Goal: Transaction & Acquisition: Purchase product/service

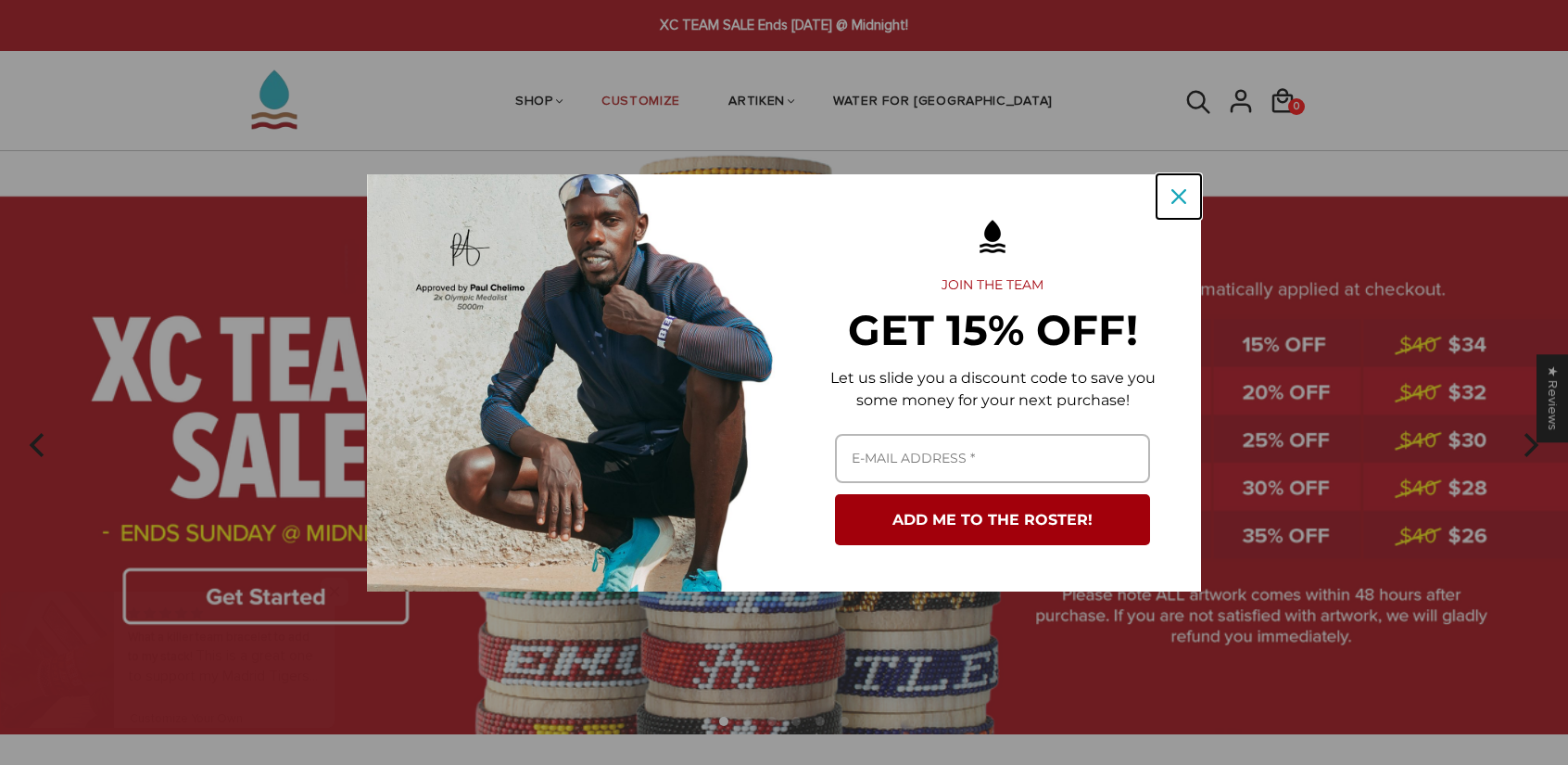
click at [1186, 189] on icon "close icon" at bounding box center [1179, 196] width 15 height 15
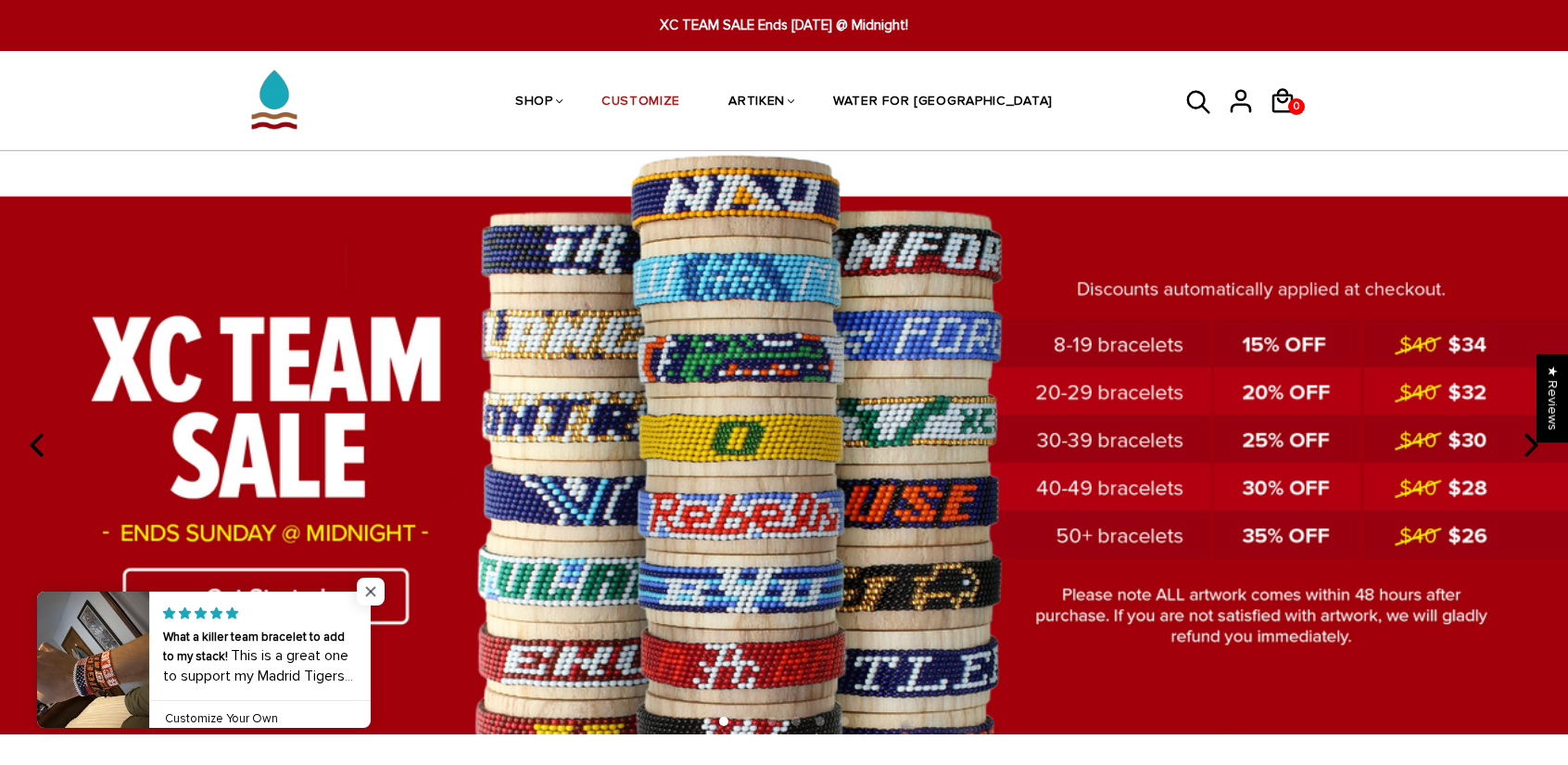
click at [372, 585] on span "Close popup widget" at bounding box center [370, 591] width 28 height 28
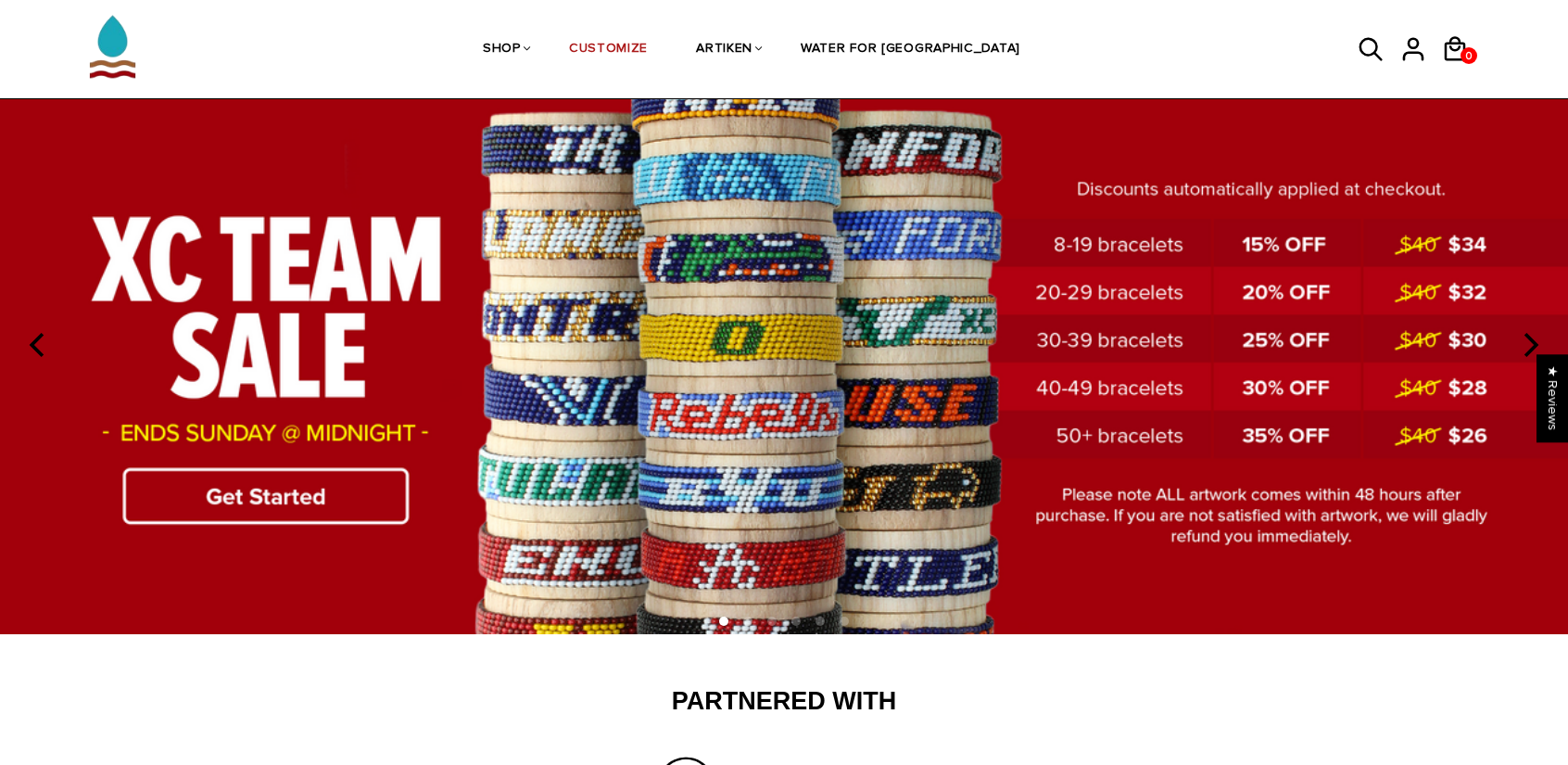
scroll to position [100, 0]
click at [305, 503] on img at bounding box center [784, 343] width 1568 height 583
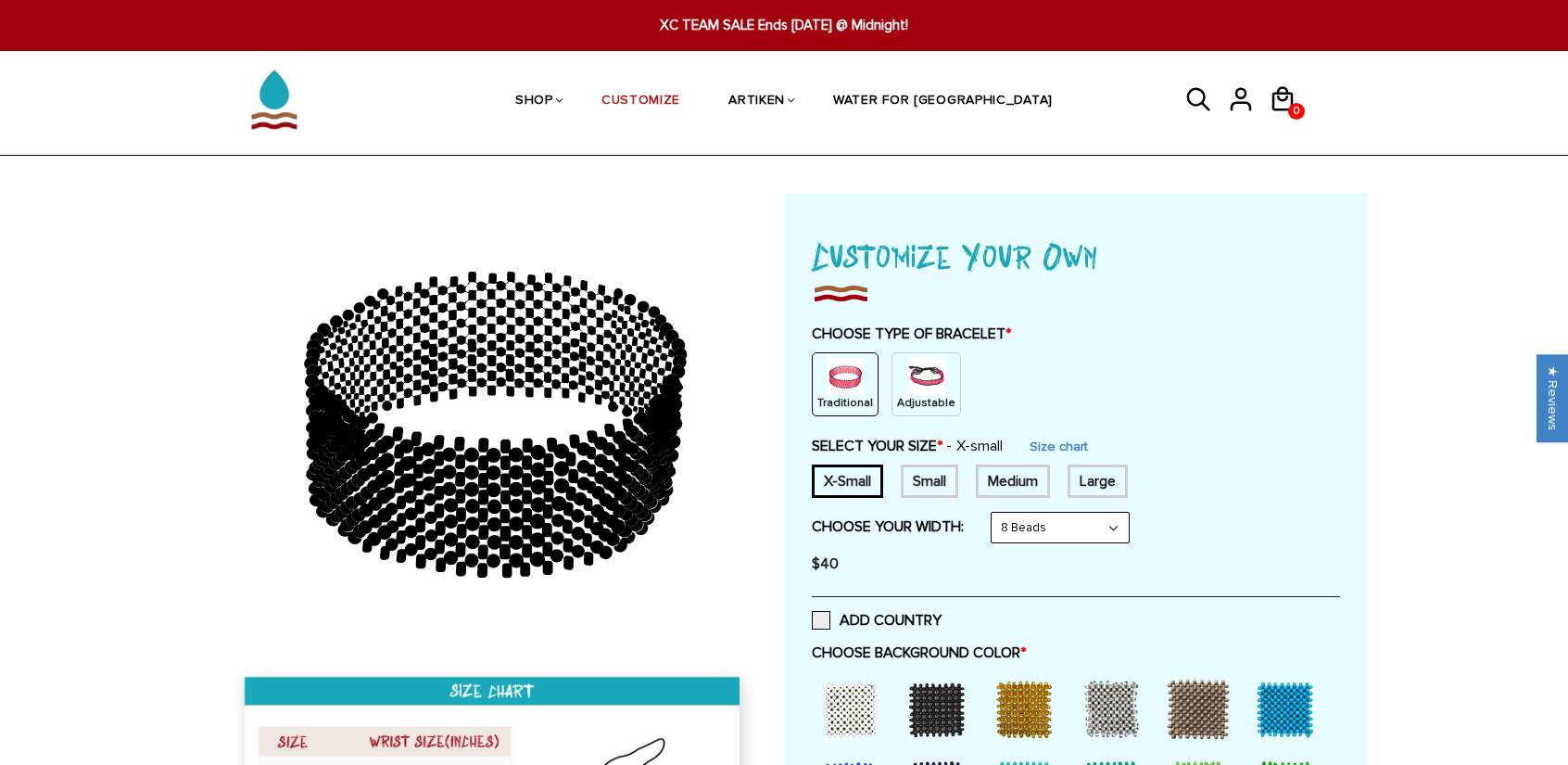
click at [927, 384] on img at bounding box center [927, 376] width 37 height 37
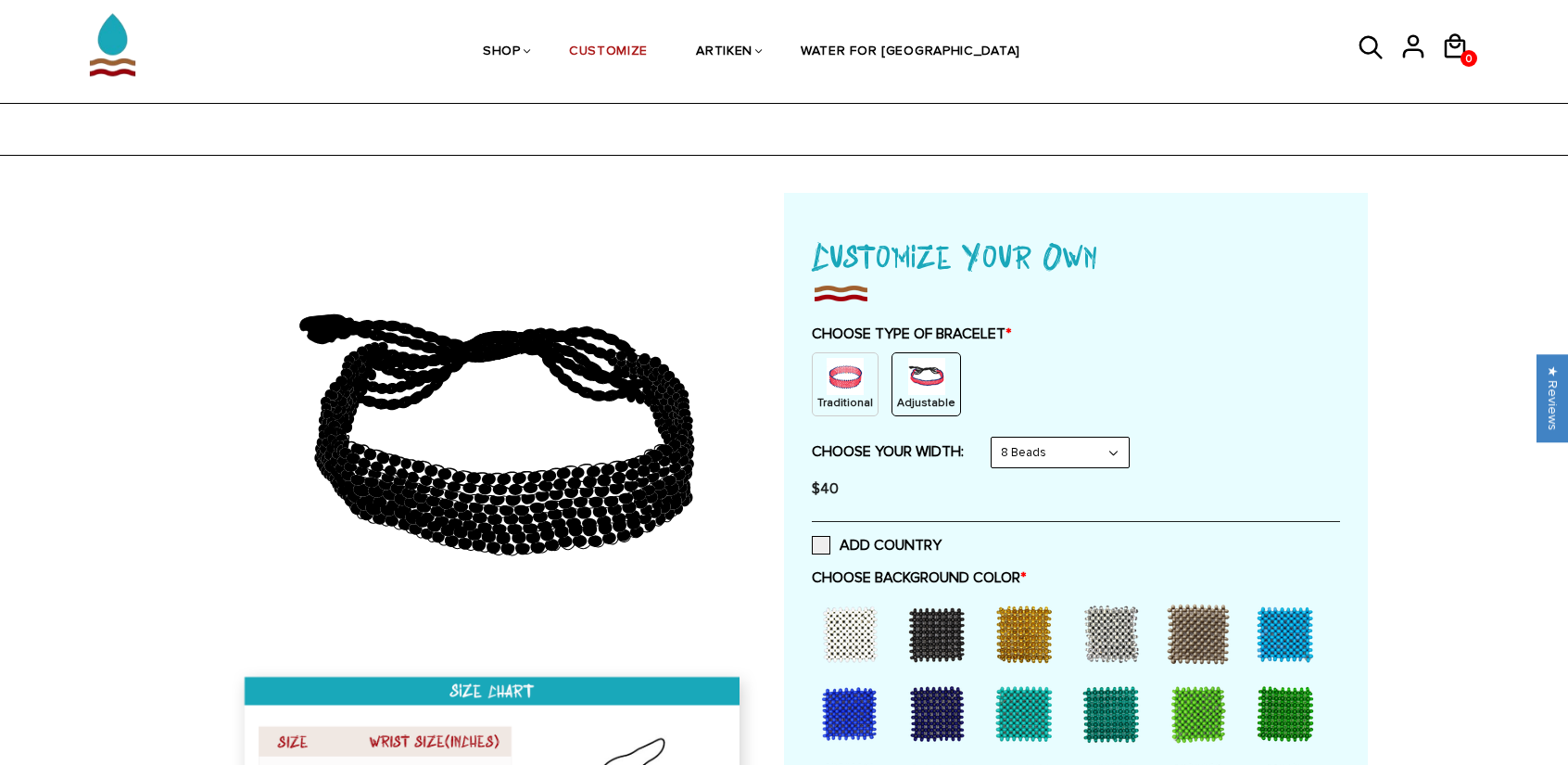
scroll to position [189, 0]
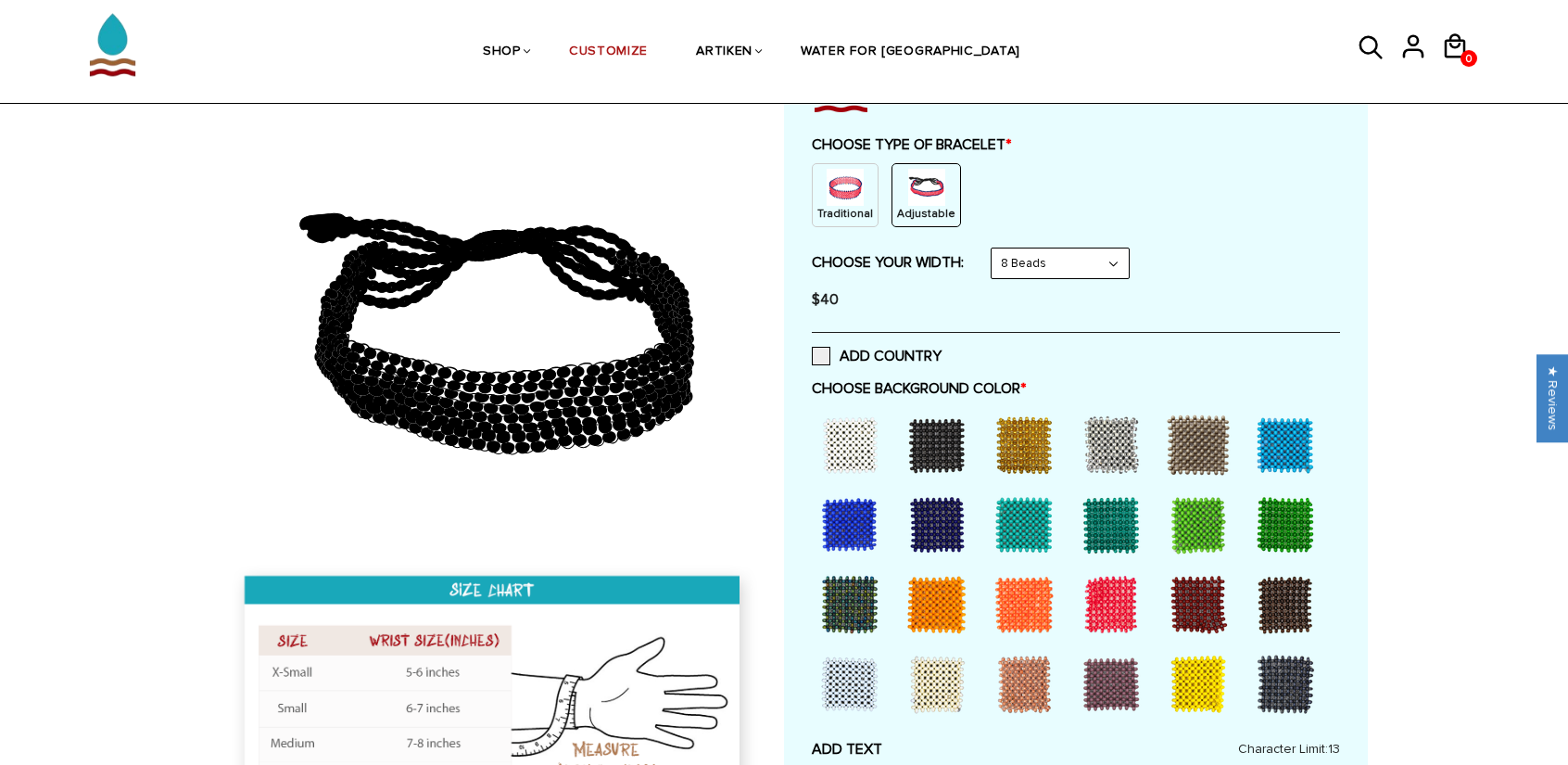
click at [931, 436] on div at bounding box center [937, 445] width 74 height 74
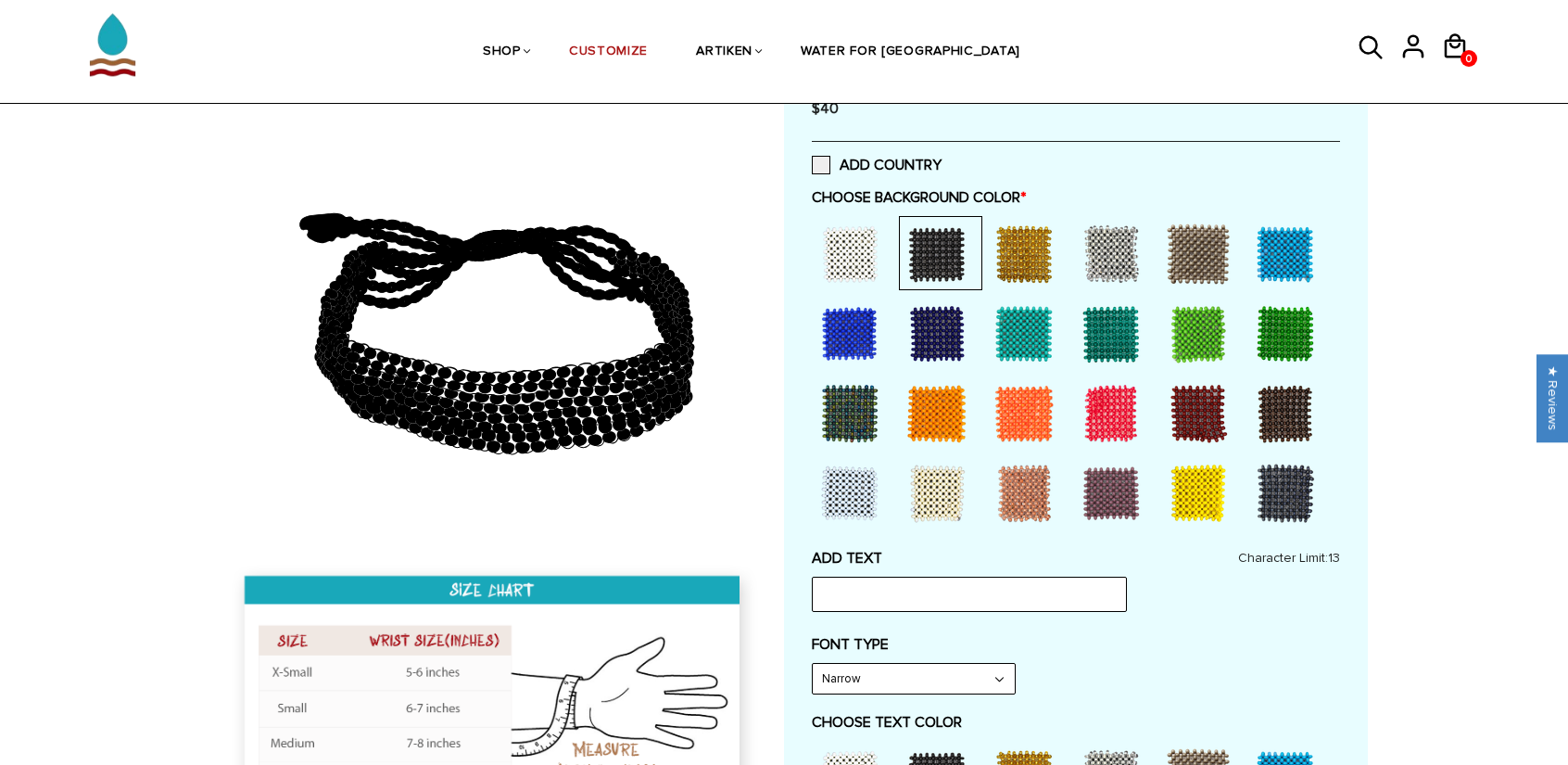
scroll to position [381, 0]
click at [946, 588] on input "text" at bounding box center [969, 593] width 315 height 35
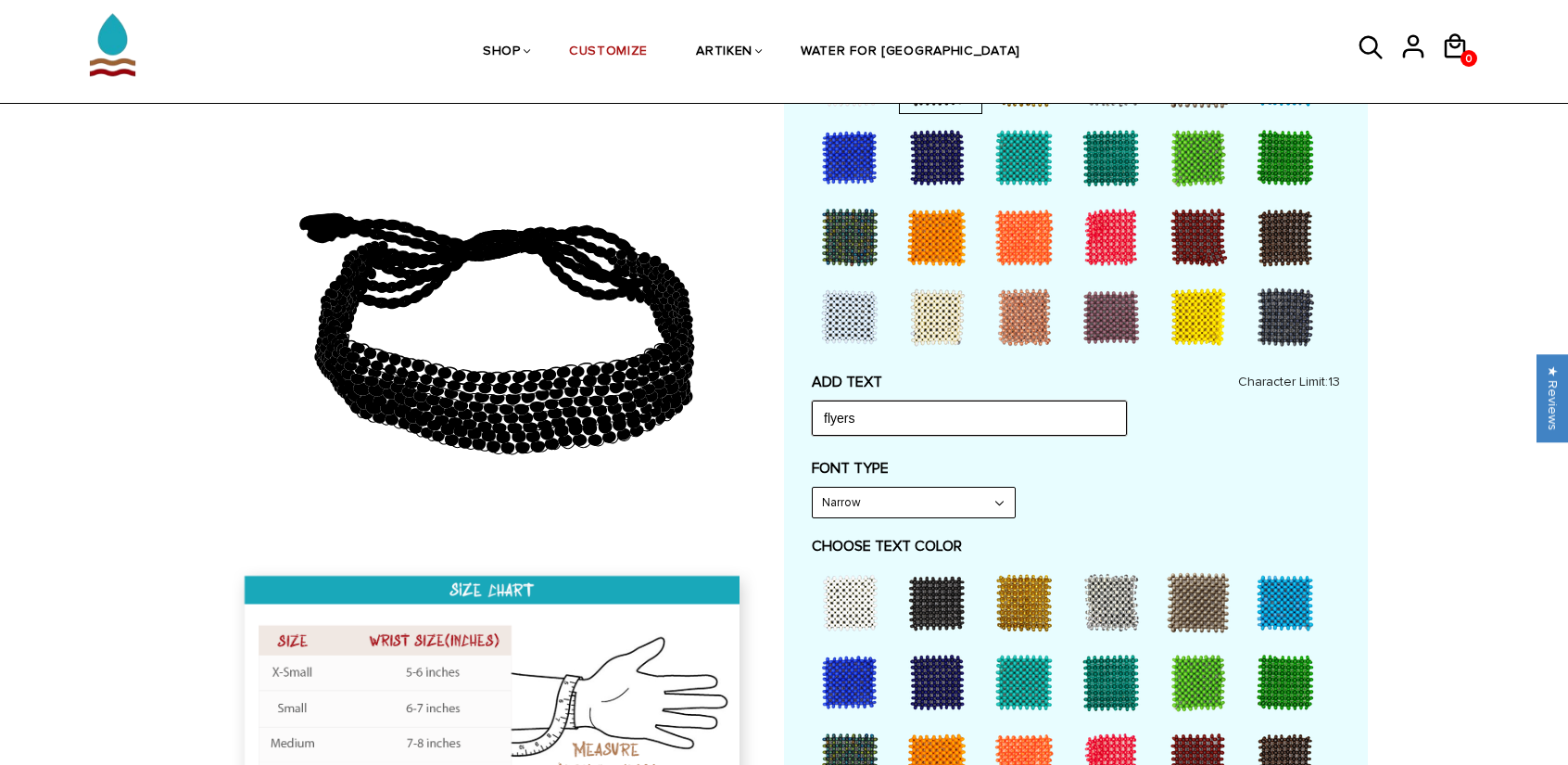
scroll to position [588, 0]
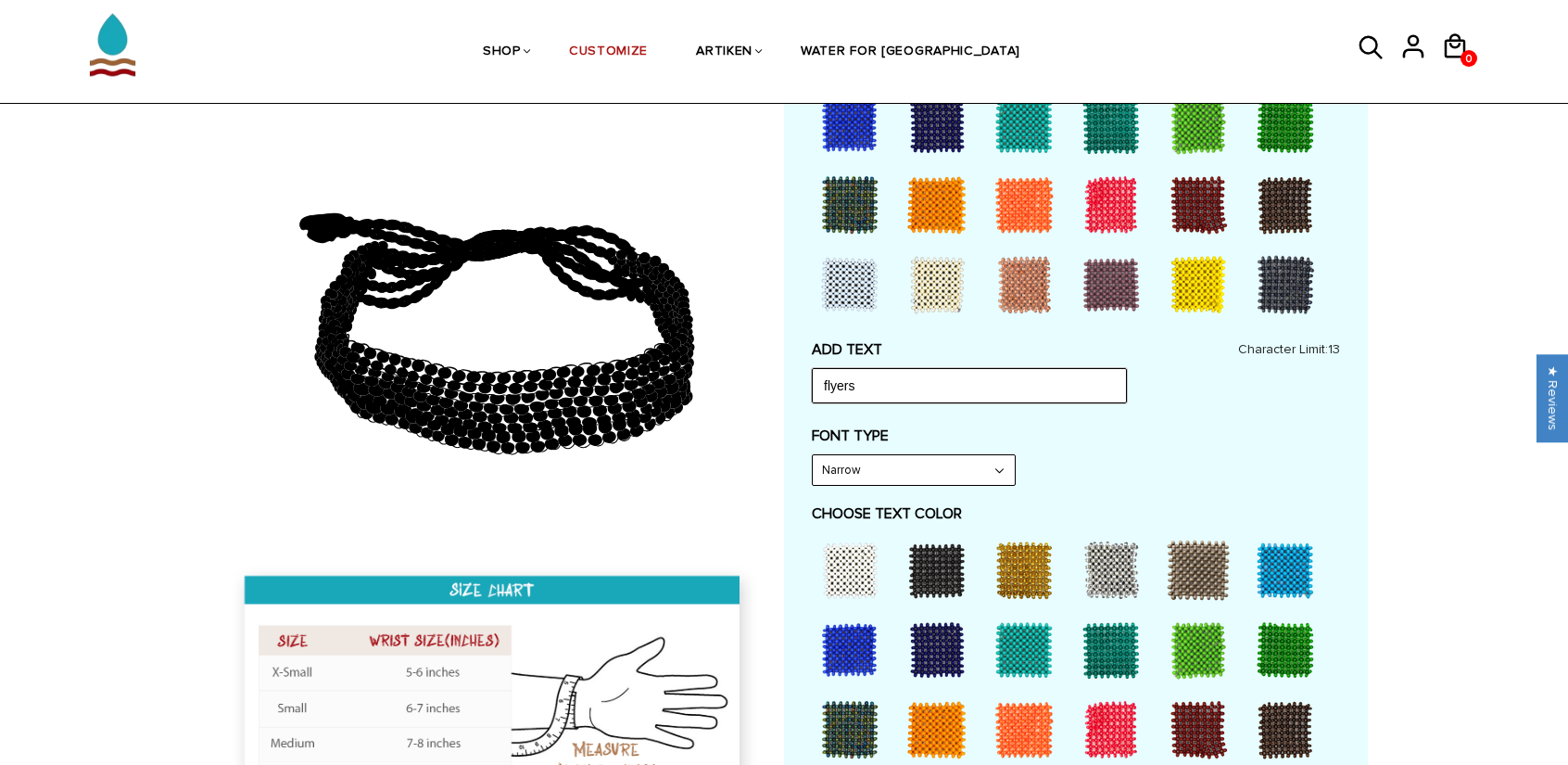
type input "flyers"
click at [930, 476] on select "Narrow Bold" at bounding box center [913, 470] width 202 height 30
select select "Bold"
click at [812, 455] on select "Narrow Bold" at bounding box center [913, 470] width 202 height 30
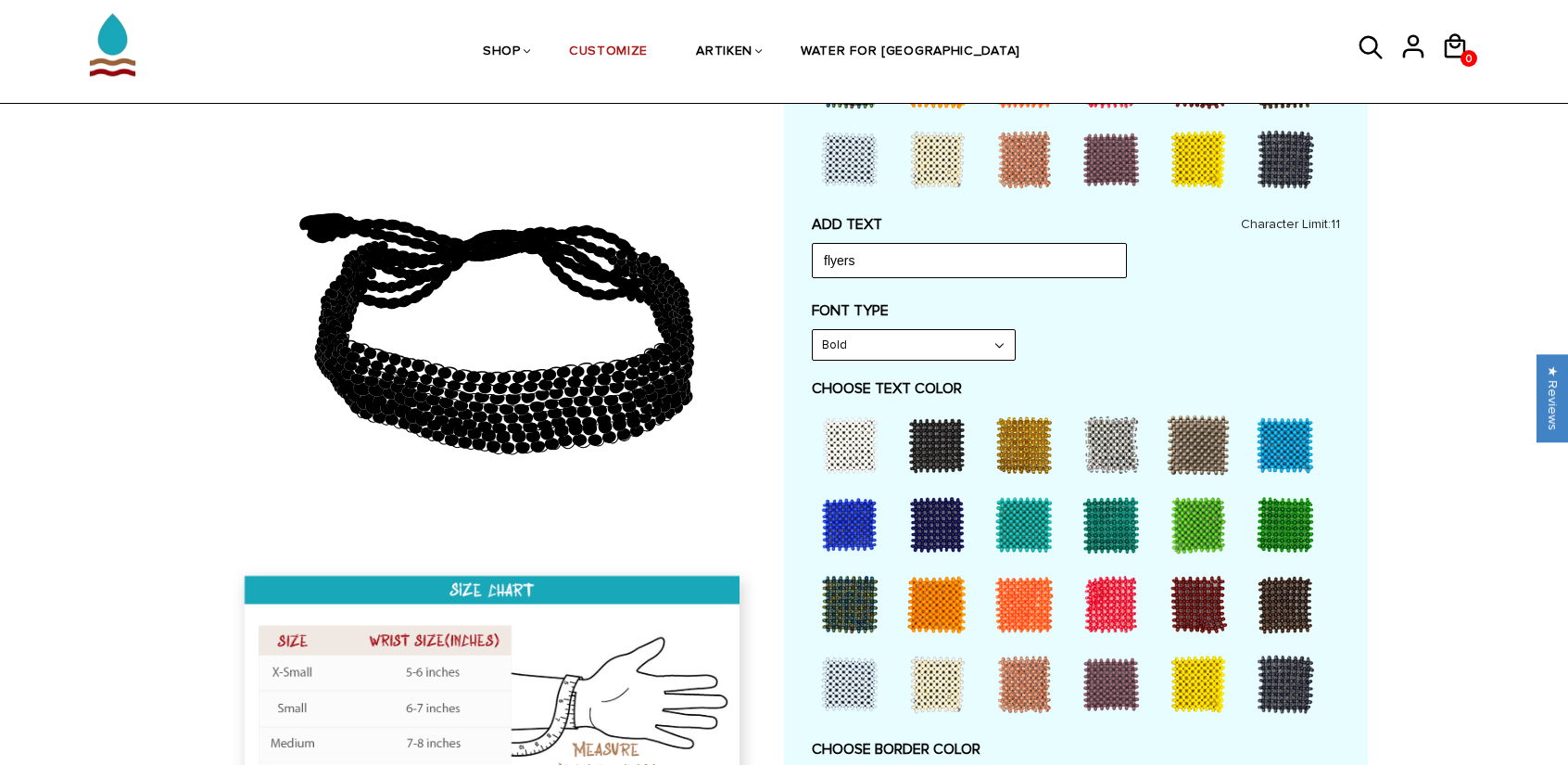
scroll to position [712, 0]
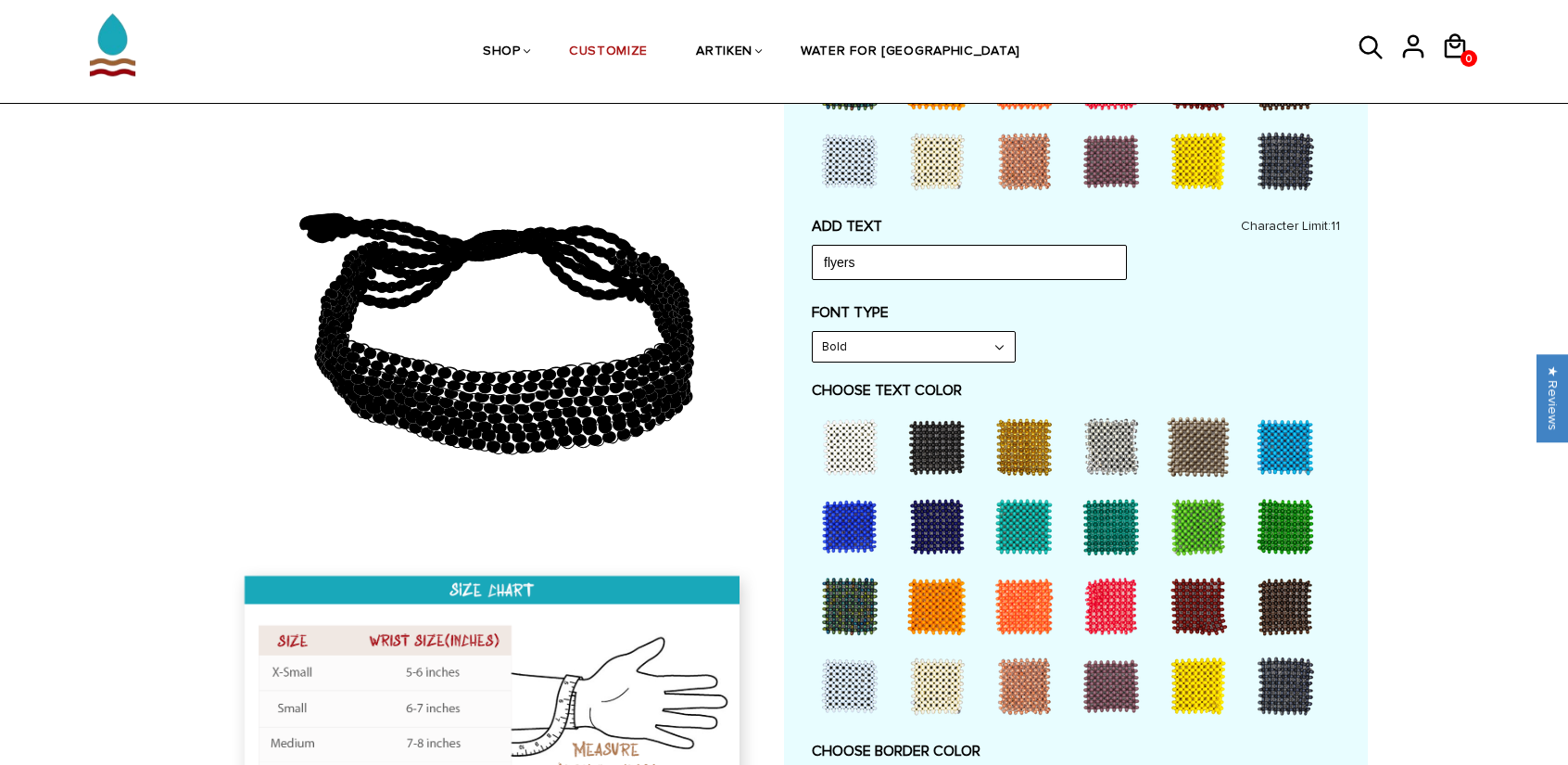
click at [1117, 607] on div at bounding box center [1111, 606] width 74 height 74
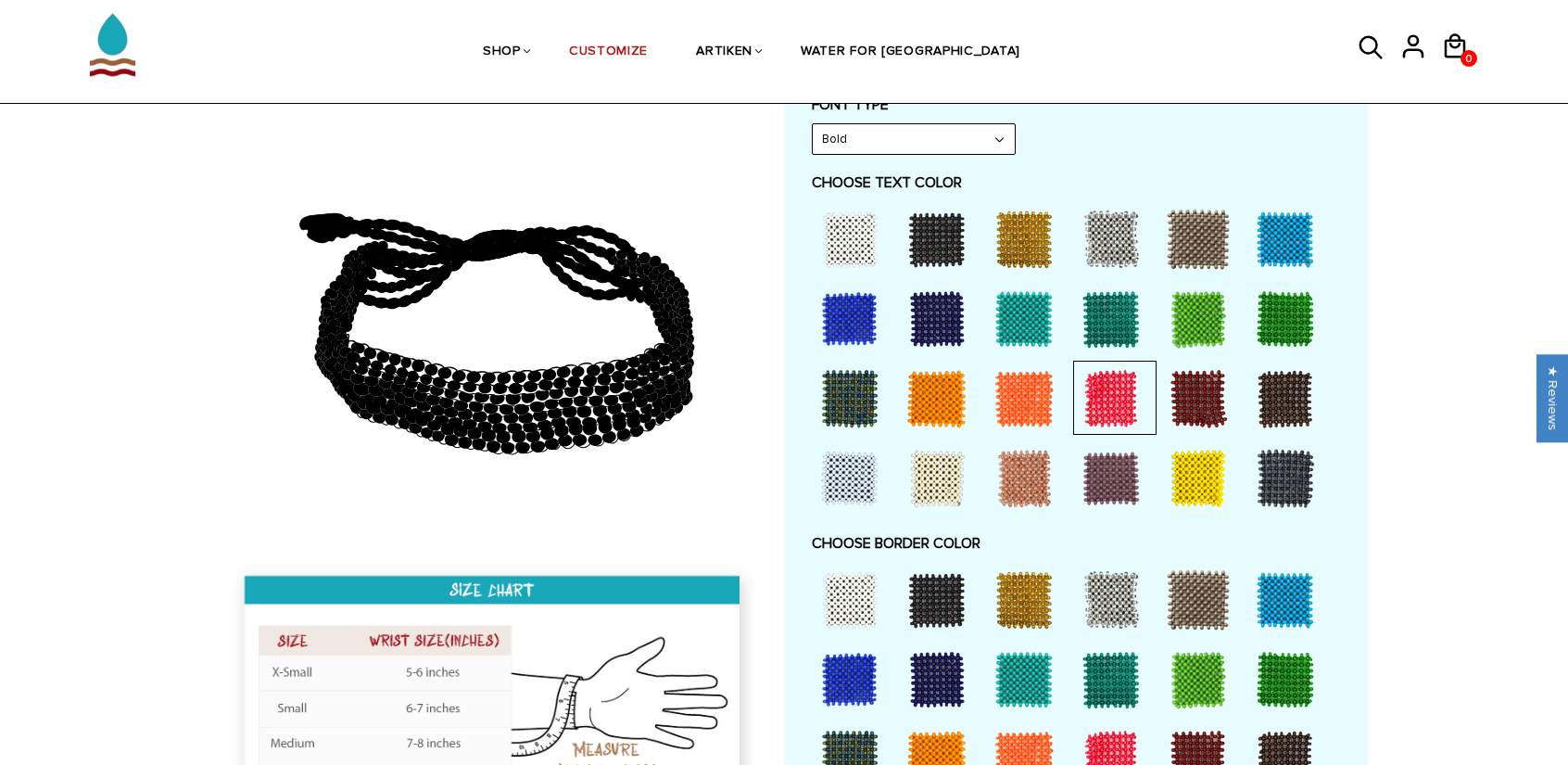
scroll to position [747, 0]
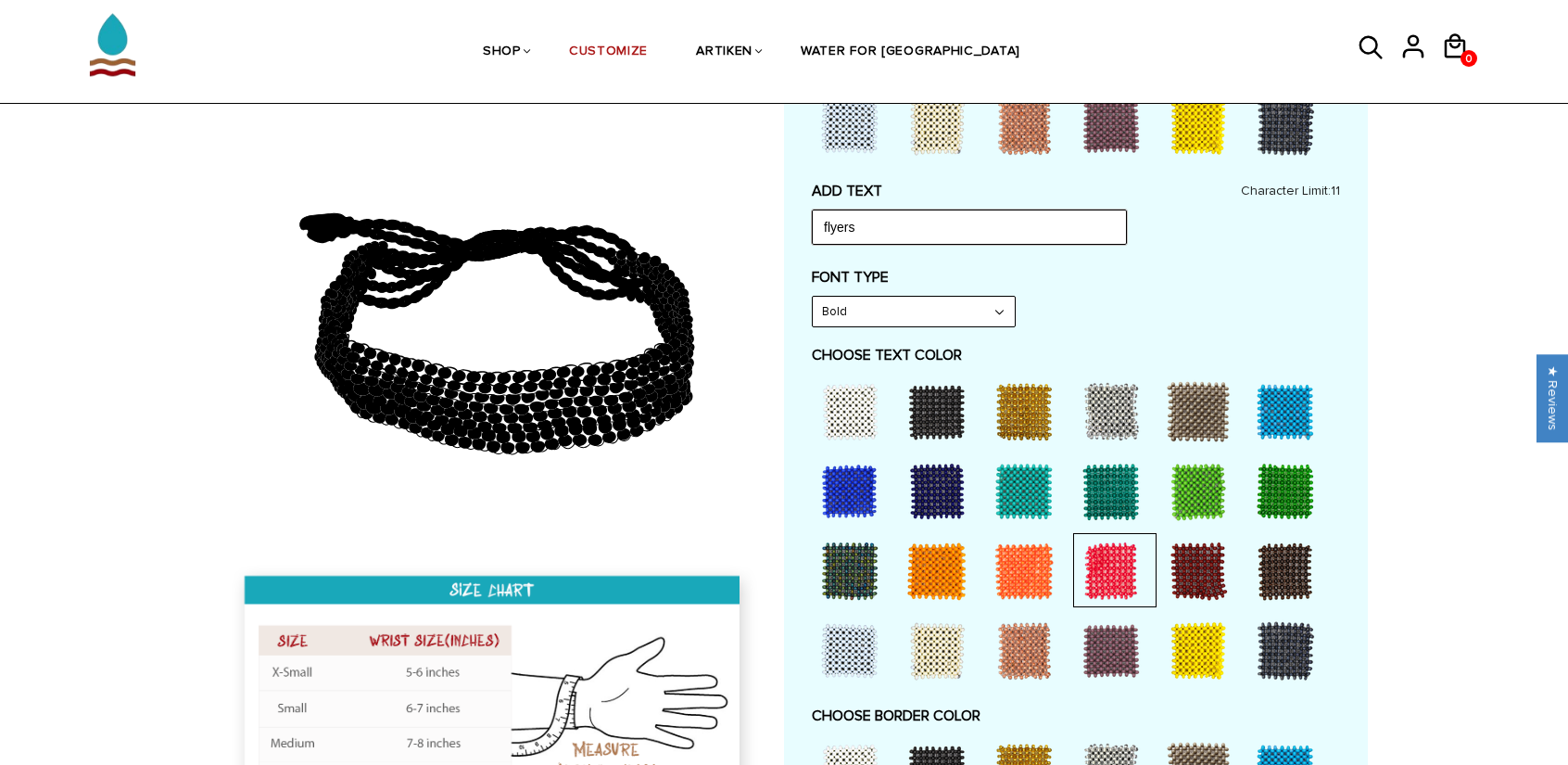
click at [923, 230] on input "flyers" at bounding box center [969, 227] width 315 height 35
type input "f"
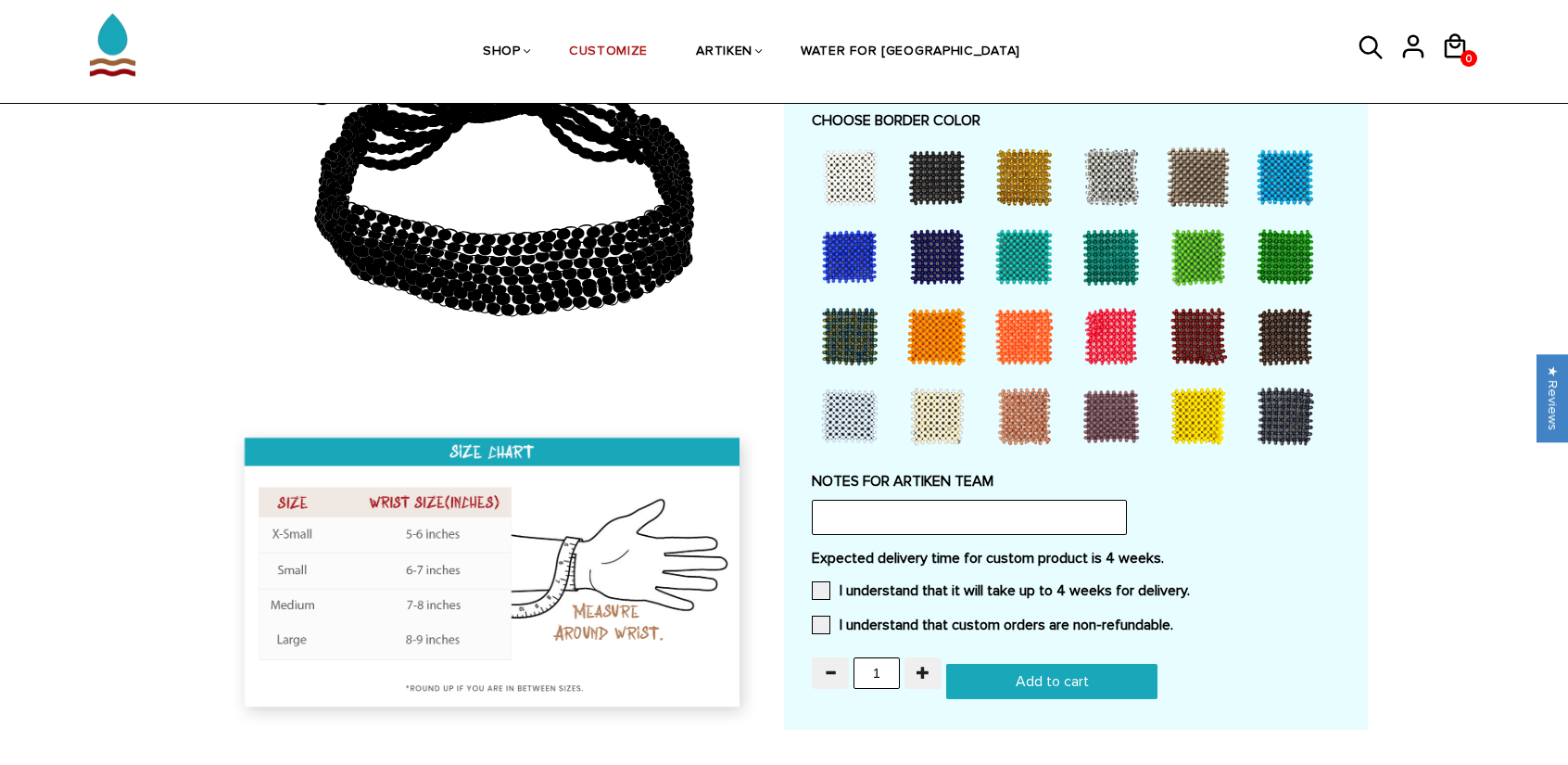
scroll to position [1349, 0]
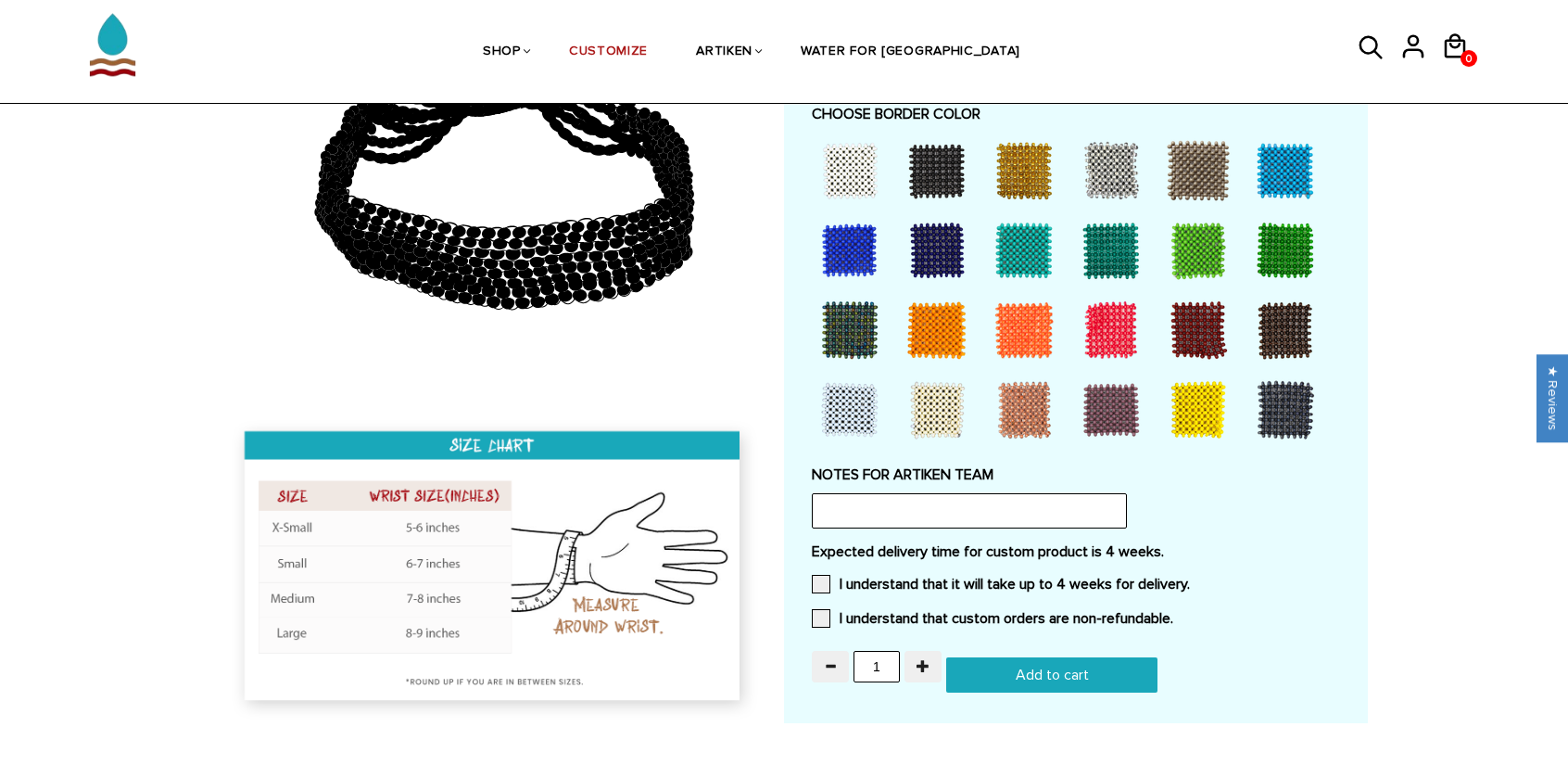
type input "FLYERS"
click at [972, 513] on input "text" at bounding box center [969, 511] width 315 height 35
click at [858, 511] on input "Pleame make like the Lewis U" at bounding box center [969, 511] width 315 height 35
click at [1030, 512] on input "Please make like the Lewis U" at bounding box center [969, 511] width 315 height 35
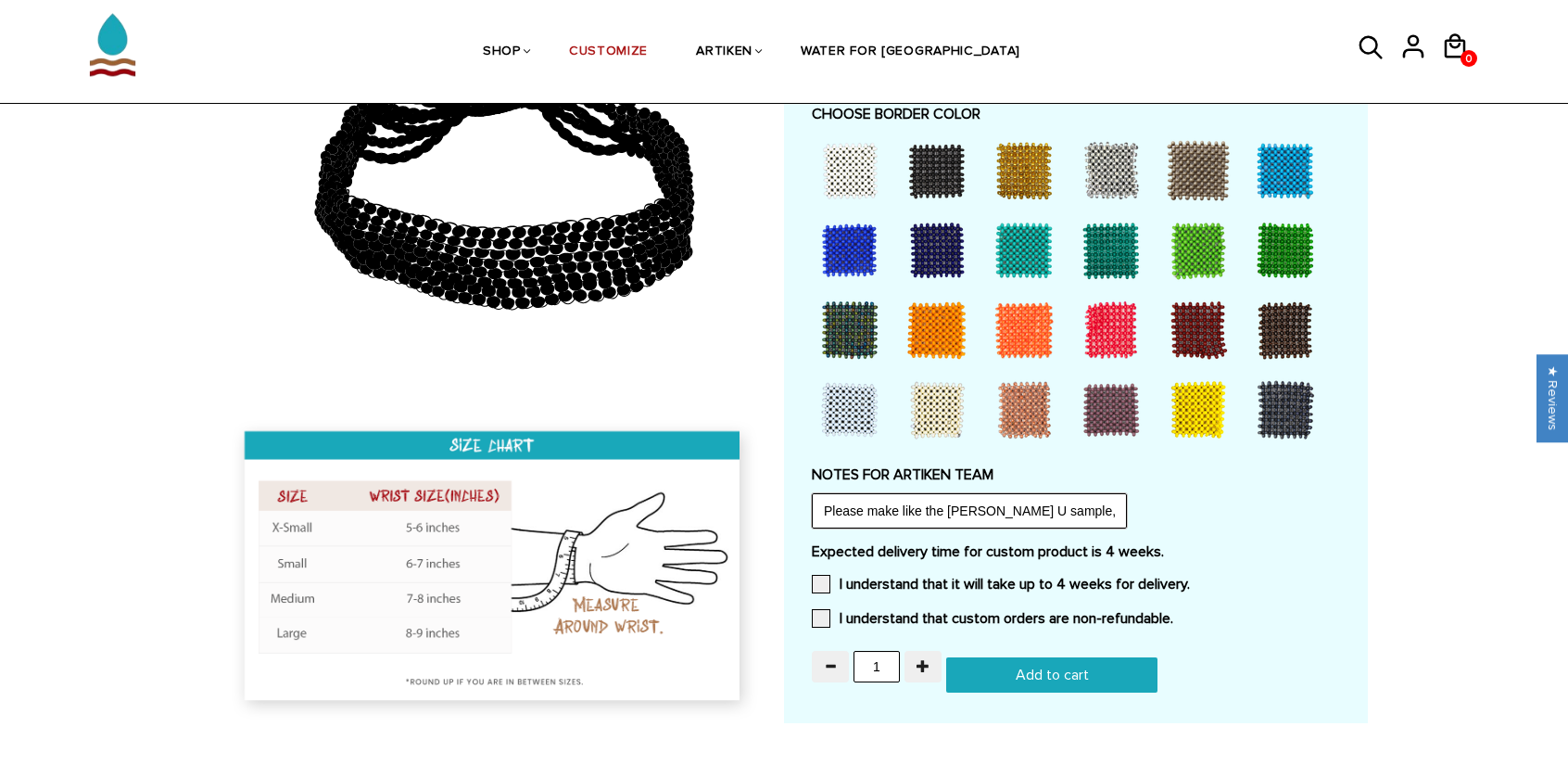
click at [1099, 510] on input "Please make like the Lewis U sample, flyers in place of lewis, with shadow font…" at bounding box center [969, 511] width 315 height 35
type input "Please make like the [PERSON_NAME] U sample, flyers in place of [PERSON_NAME], …"
click at [815, 574] on span at bounding box center [821, 584] width 19 height 19
click at [1190, 578] on input "I understand that it will take up to 4 weeks for delivery." at bounding box center [1190, 578] width 0 height 0
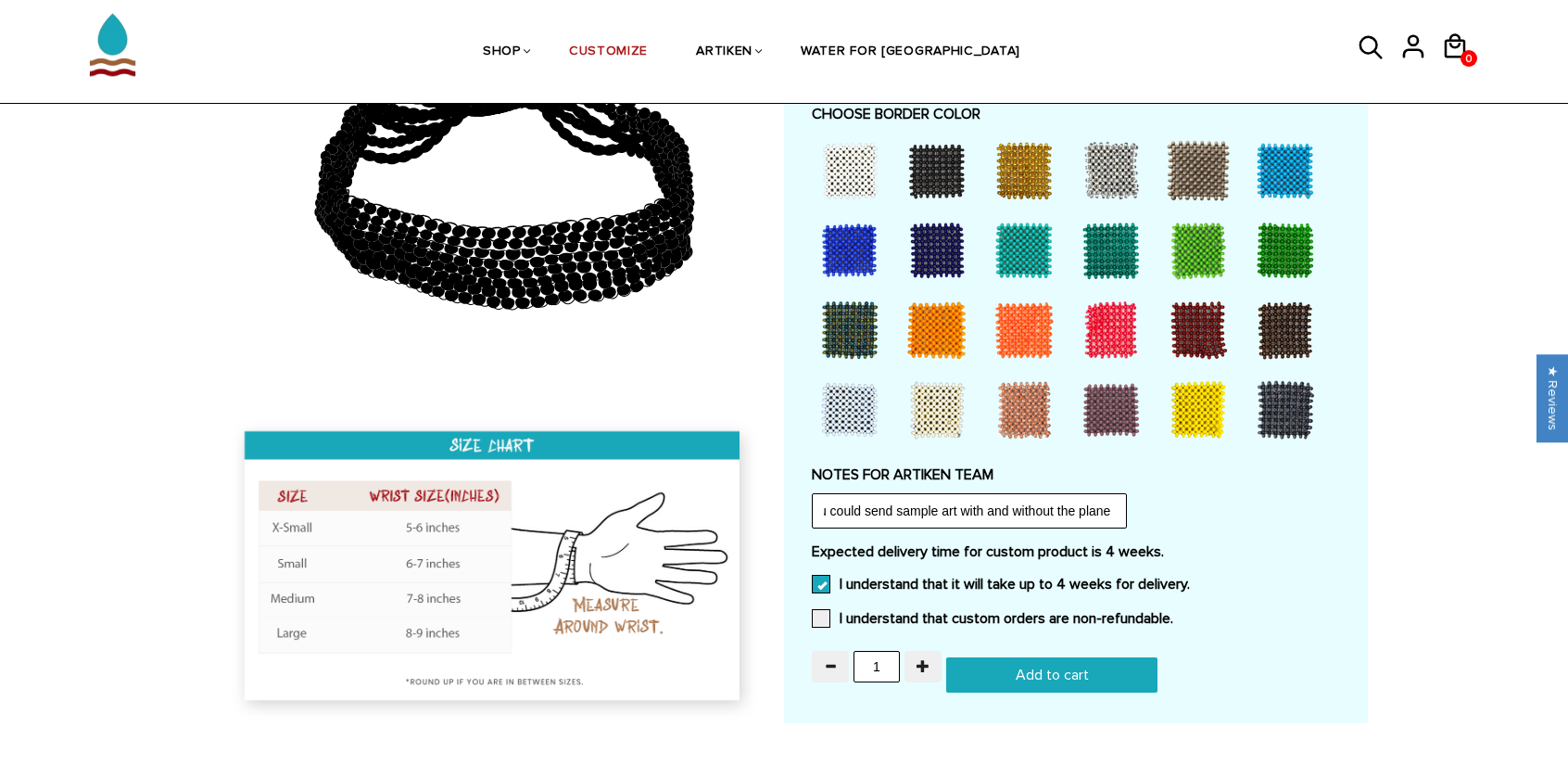
scroll to position [0, 0]
click at [823, 615] on span at bounding box center [821, 618] width 19 height 19
click at [1173, 612] on input "I understand that custom orders are non-refundable." at bounding box center [1173, 612] width 0 height 0
click at [881, 660] on input "1" at bounding box center [877, 666] width 47 height 32
type input "15"
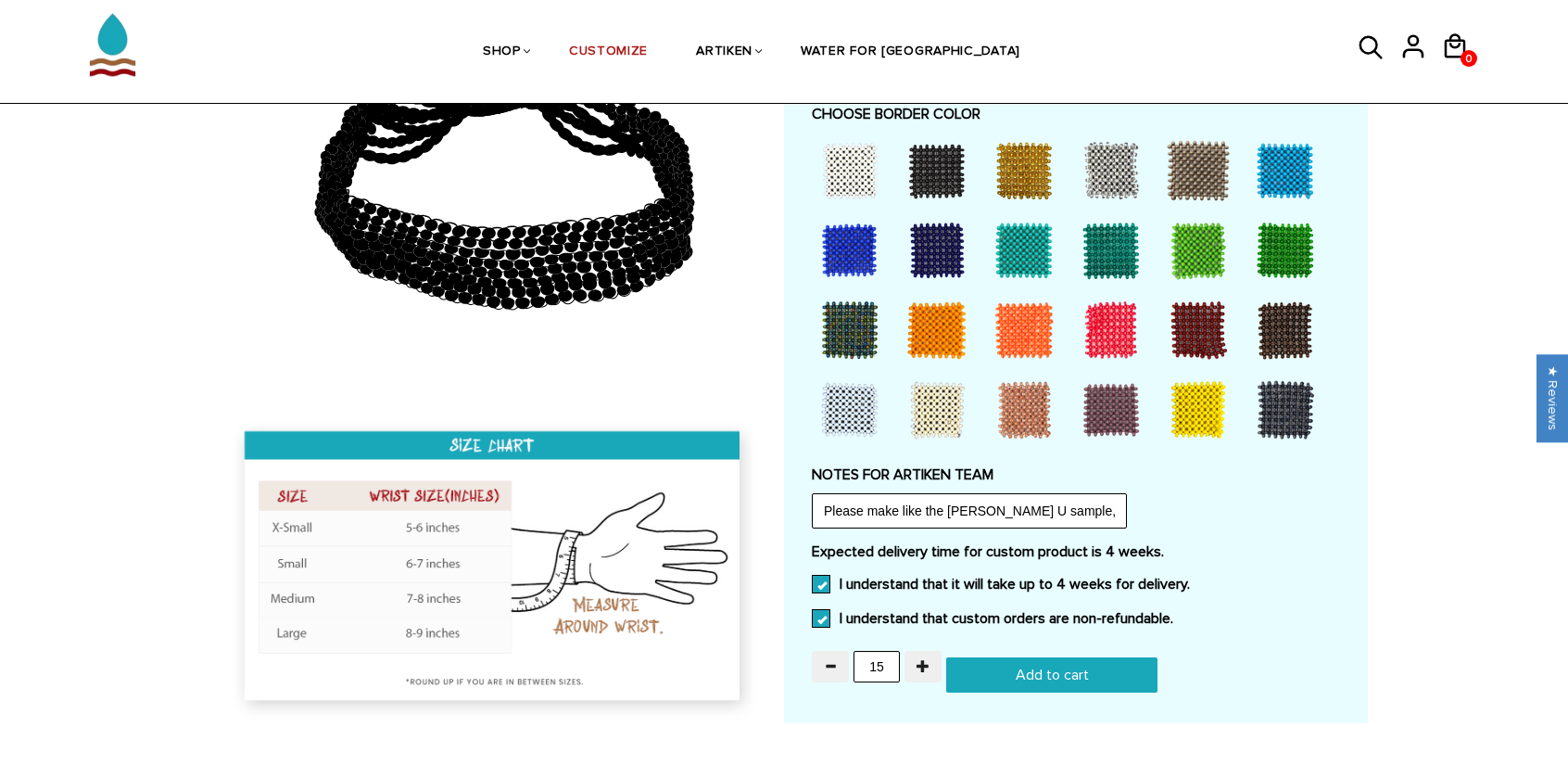
click at [1107, 663] on input "Add to cart" at bounding box center [1052, 675] width 211 height 35
type input "Add to cart"
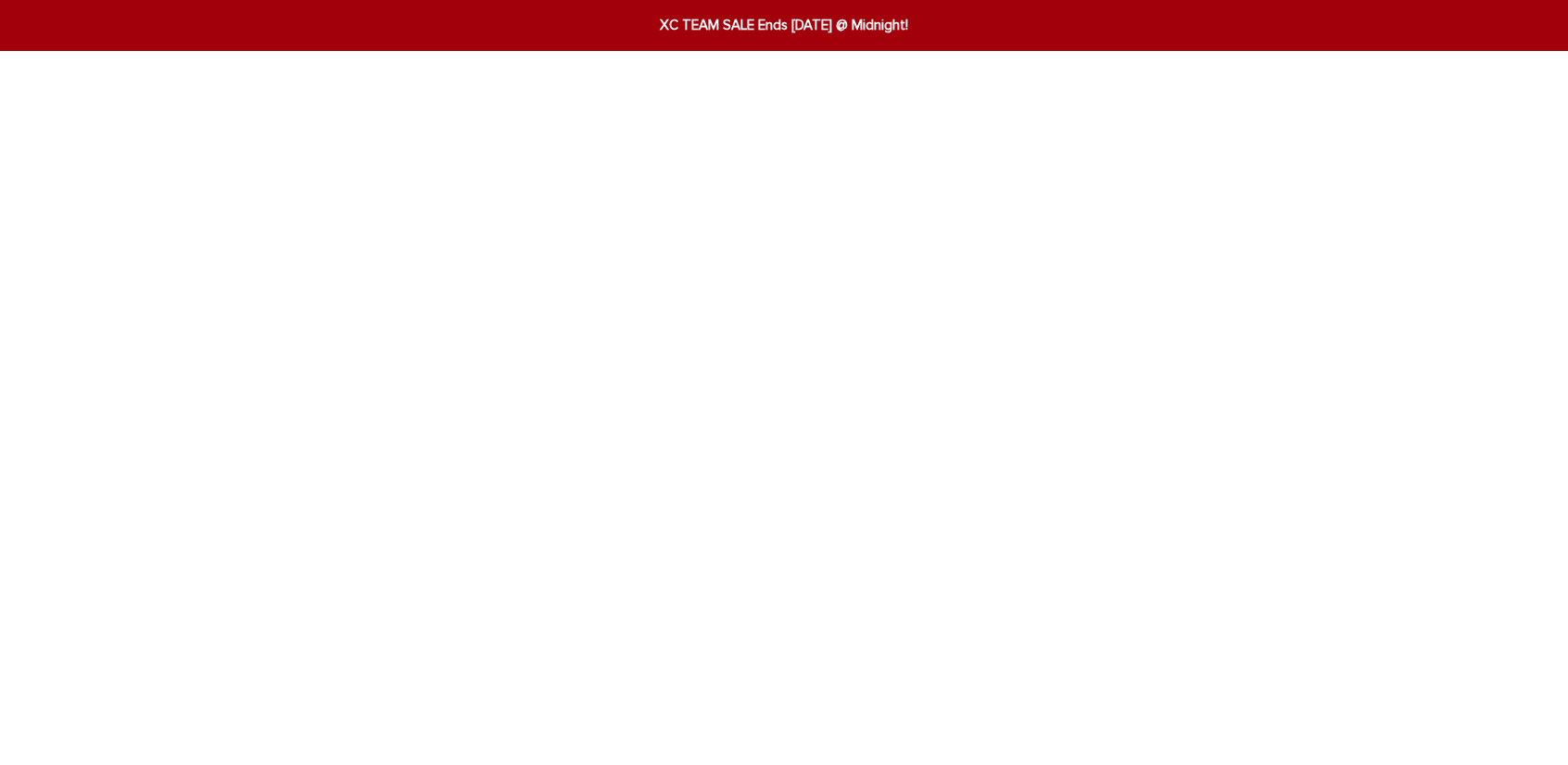
scroll to position [1502, 0]
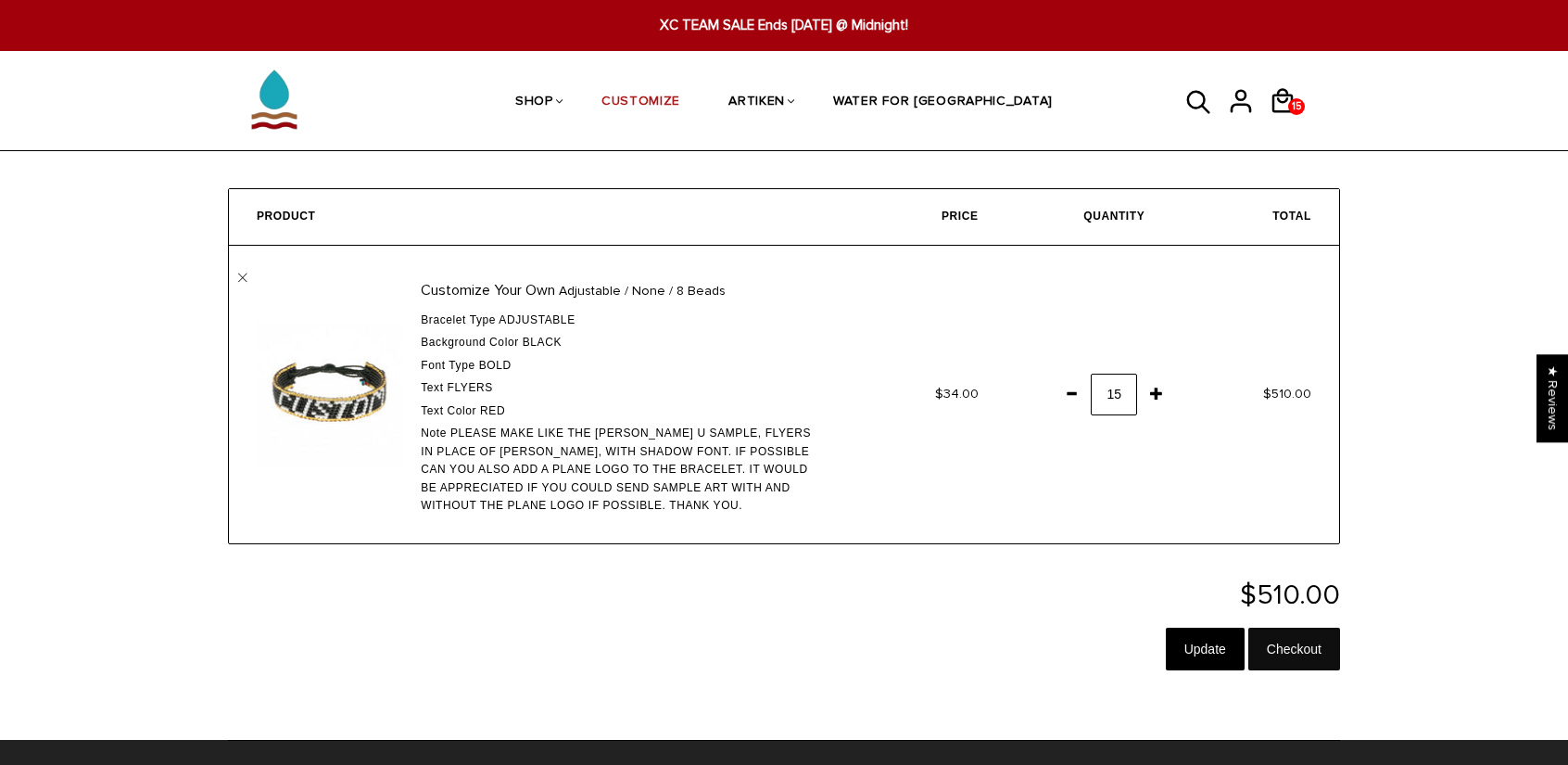
click at [1294, 645] on input "Checkout" at bounding box center [1293, 649] width 92 height 43
